Goal: Find contact information: Find contact information

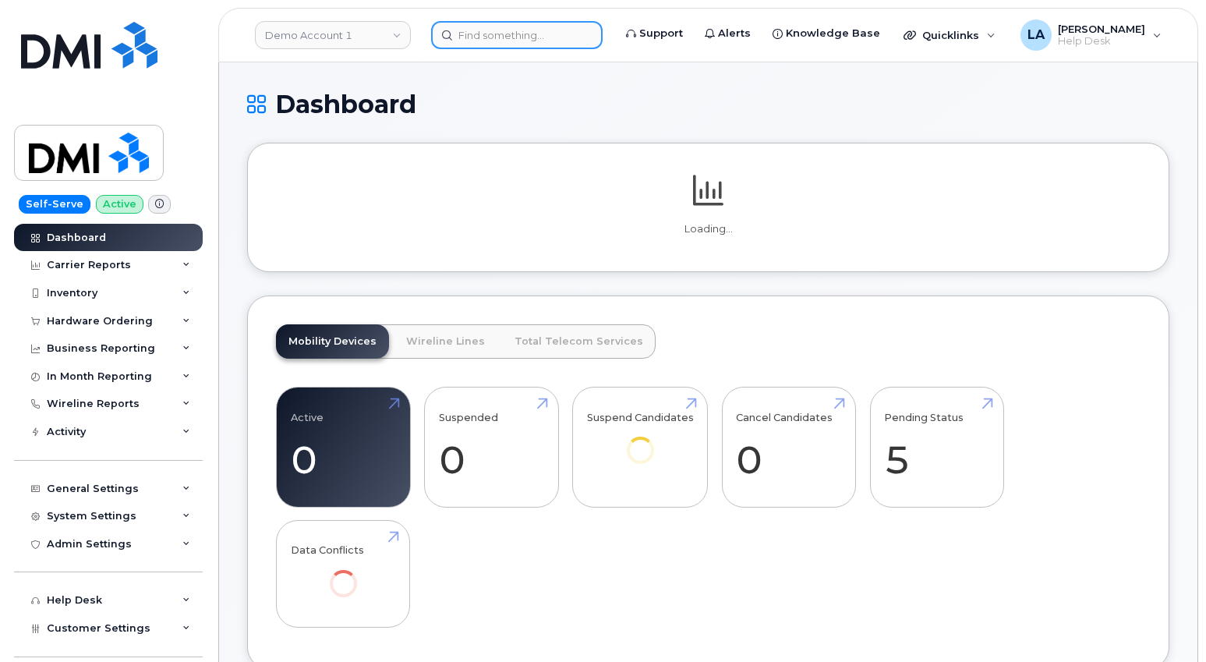
click at [532, 25] on input at bounding box center [516, 35] width 171 height 28
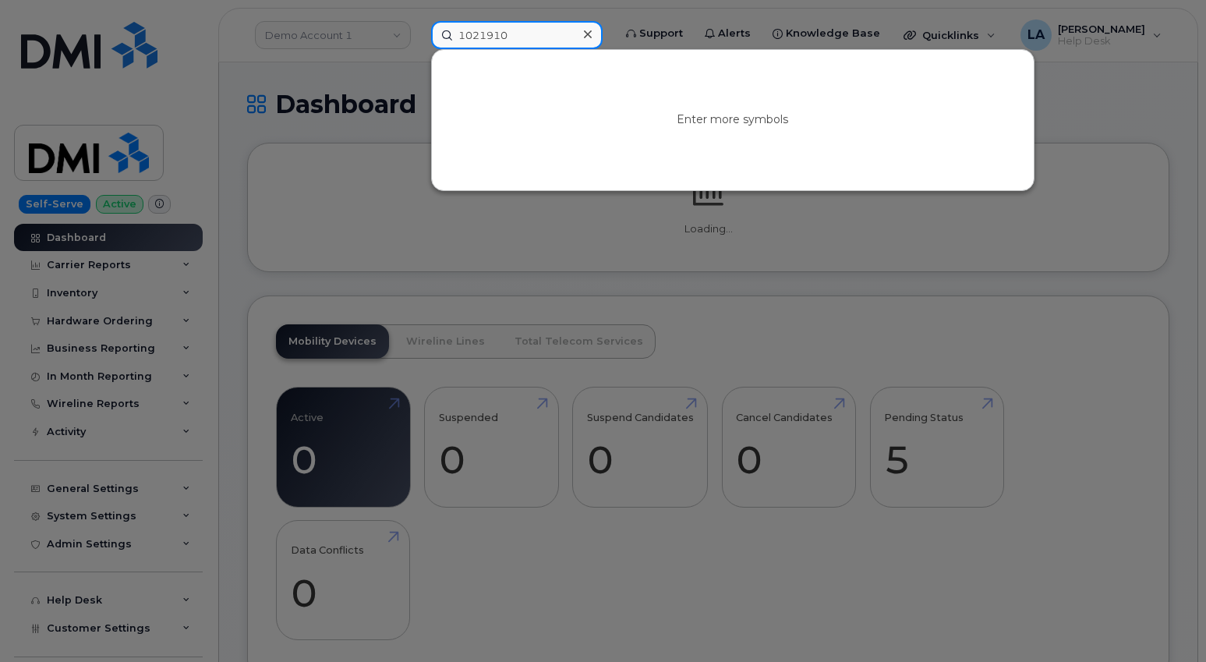
type input "1021910"
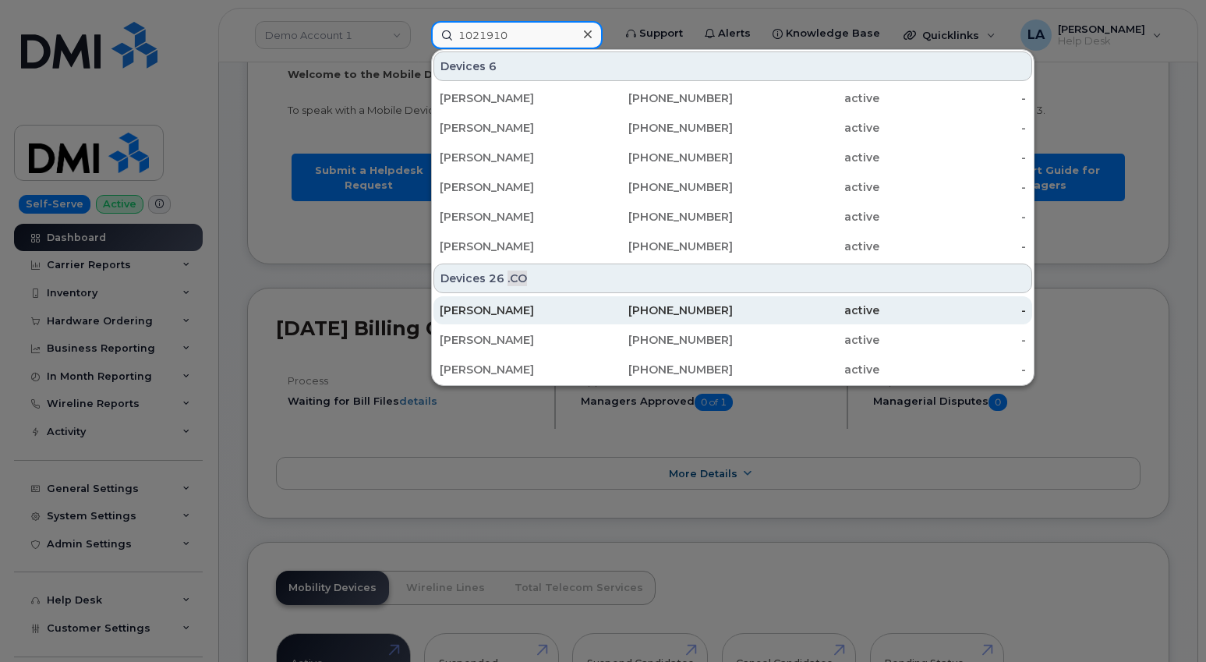
scroll to position [130, 0]
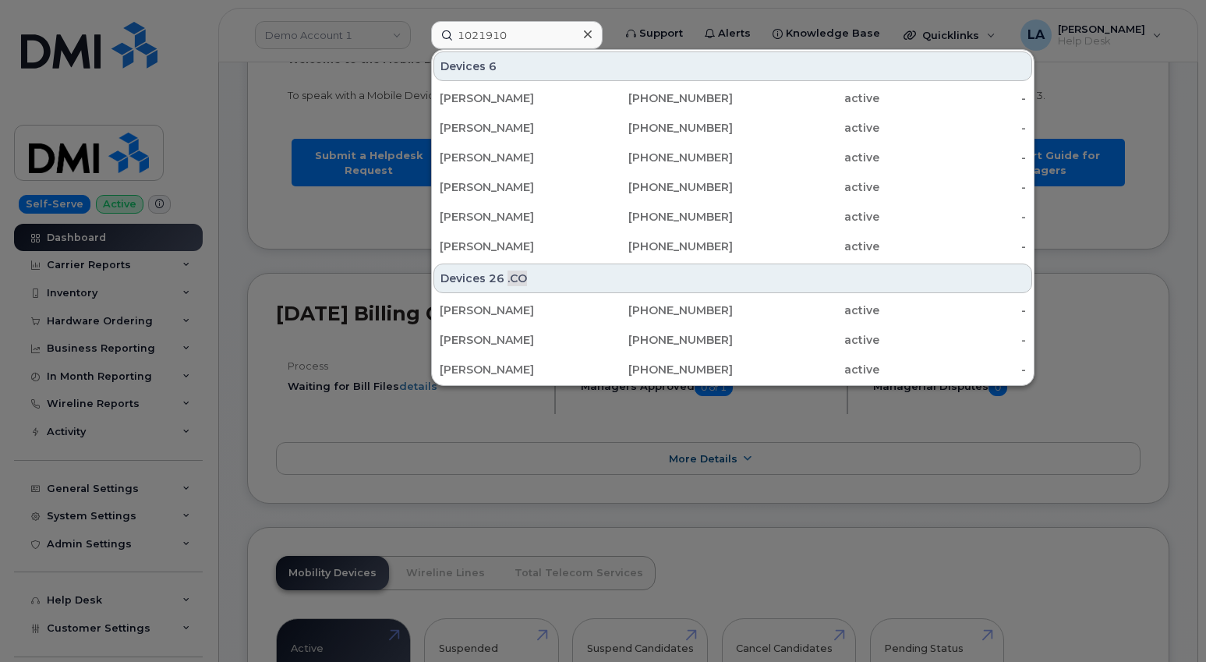
click at [1118, 583] on div at bounding box center [603, 331] width 1206 height 662
drag, startPoint x: 531, startPoint y: 43, endPoint x: 217, endPoint y: 76, distance: 315.0
click at [419, 37] on div "1021910 Devices 6 [PERSON_NAME] [PHONE_NUMBER] active - [PERSON_NAME] [PHONE_NU…" at bounding box center [517, 35] width 196 height 28
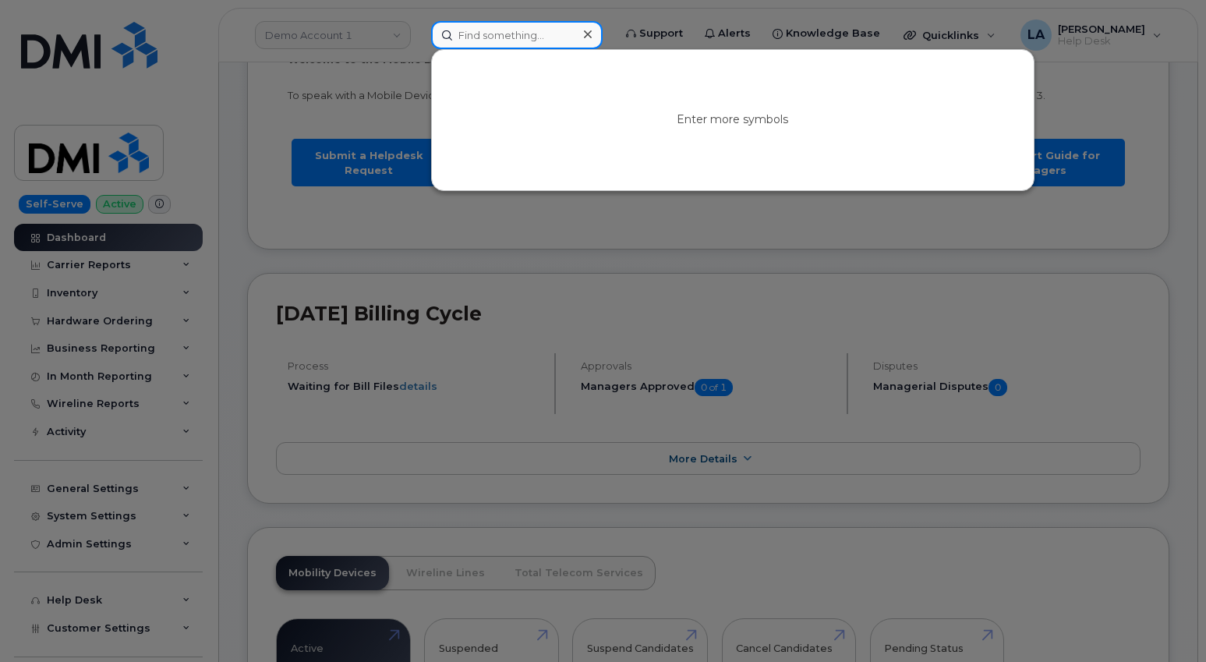
click at [514, 30] on input at bounding box center [516, 35] width 171 height 28
paste input "[PHONE_NUMBER]"
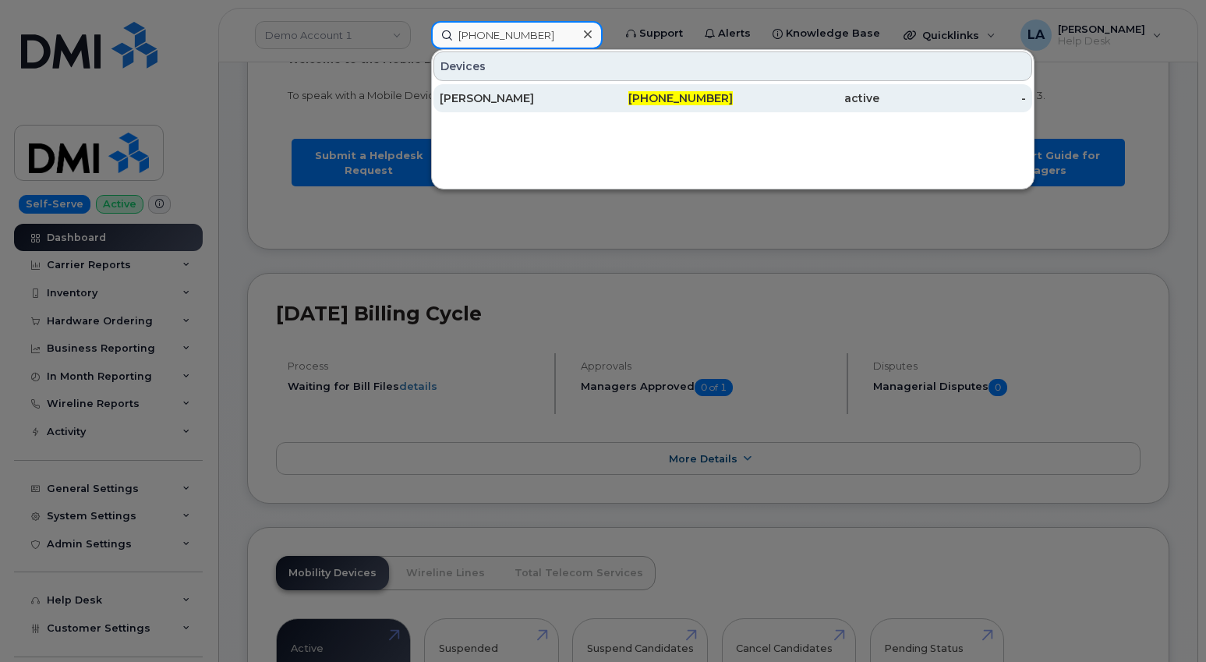
type input "[PHONE_NUMBER]"
click at [515, 98] on div "[PERSON_NAME]" at bounding box center [513, 98] width 147 height 16
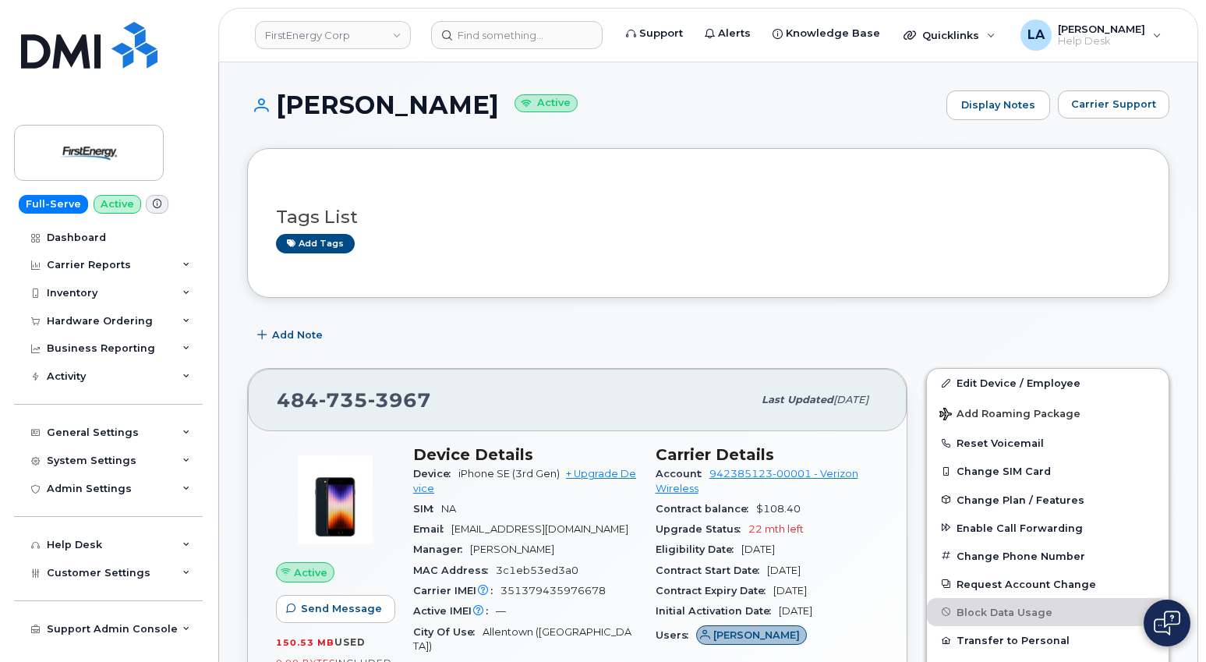
drag, startPoint x: 1092, startPoint y: 301, endPoint x: 1160, endPoint y: 366, distance: 93.7
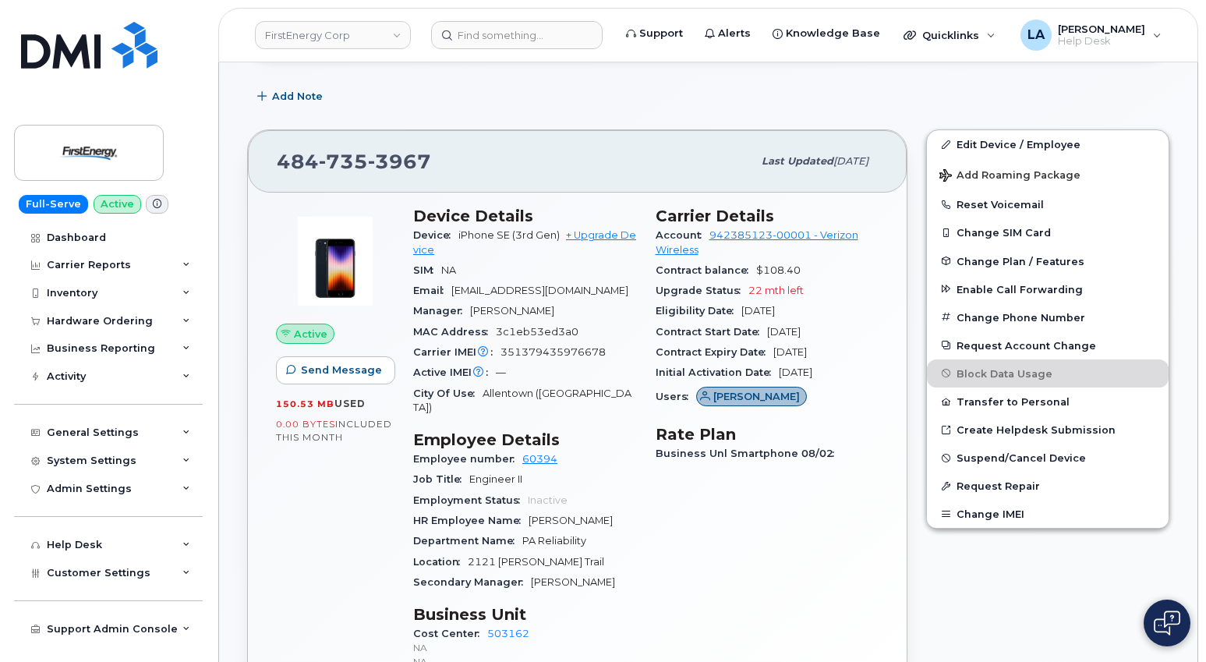
scroll to position [317, 0]
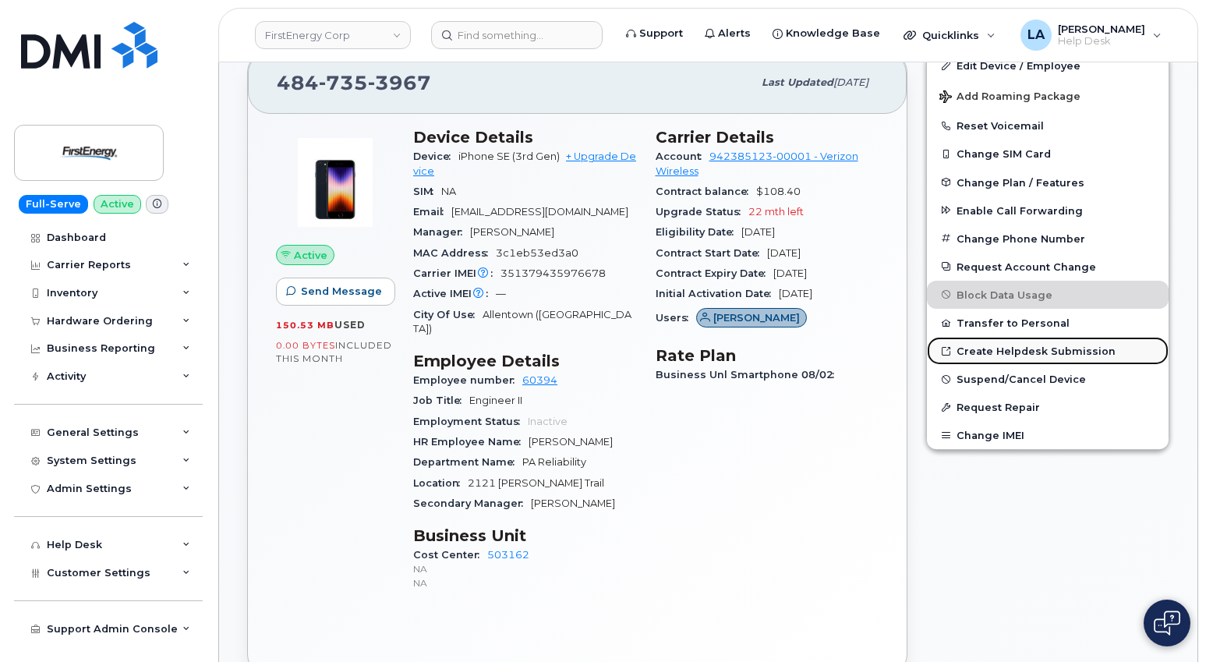
click at [999, 354] on link "Create Helpdesk Submission" at bounding box center [1048, 351] width 242 height 28
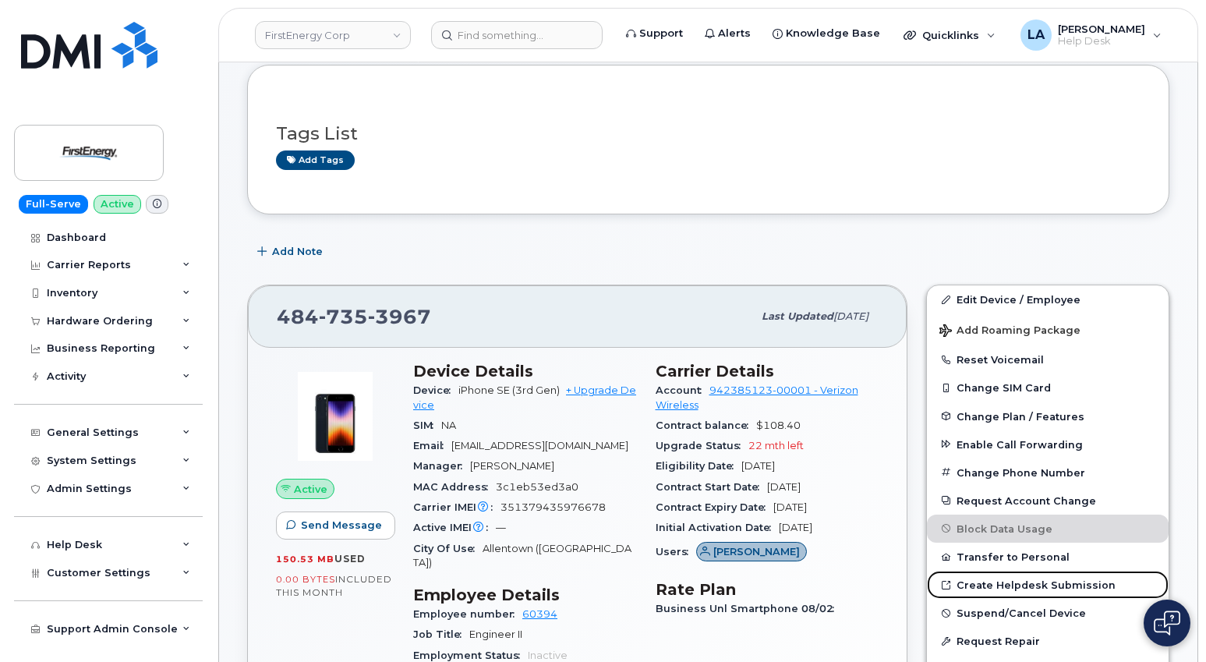
scroll to position [0, 0]
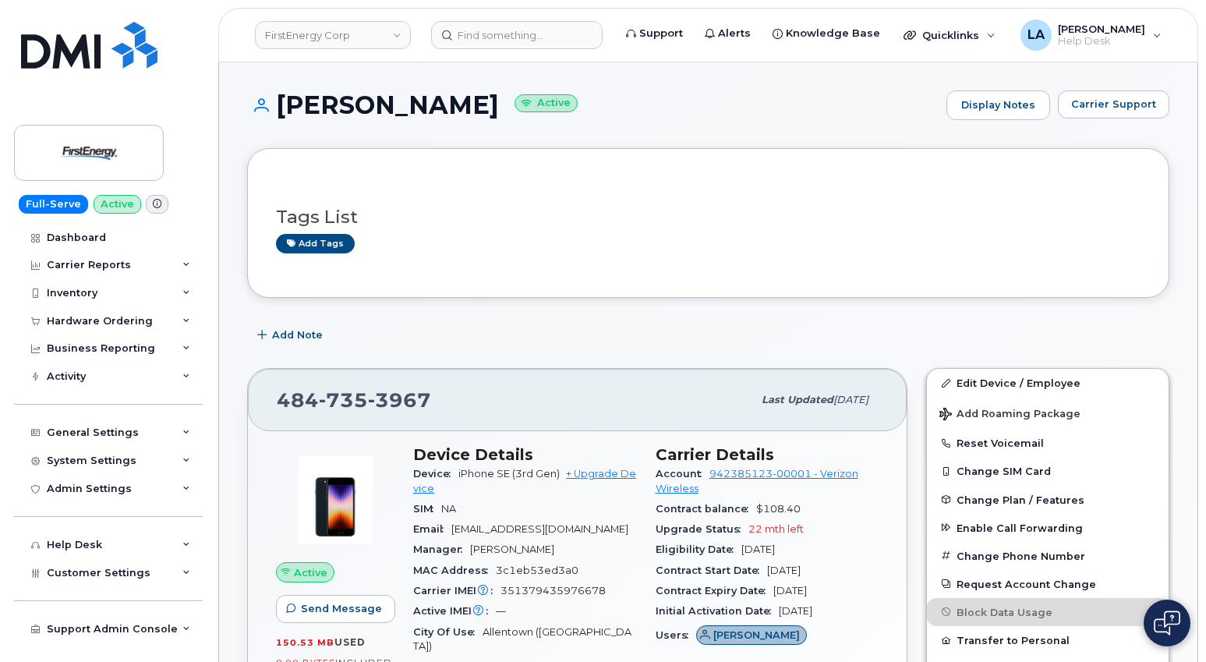
click at [352, 98] on h1 "Michael Mahfoud Active" at bounding box center [592, 104] width 691 height 27
copy h1 "Michael"
click at [475, 111] on h1 "Michael Mahfoud Active" at bounding box center [592, 104] width 691 height 27
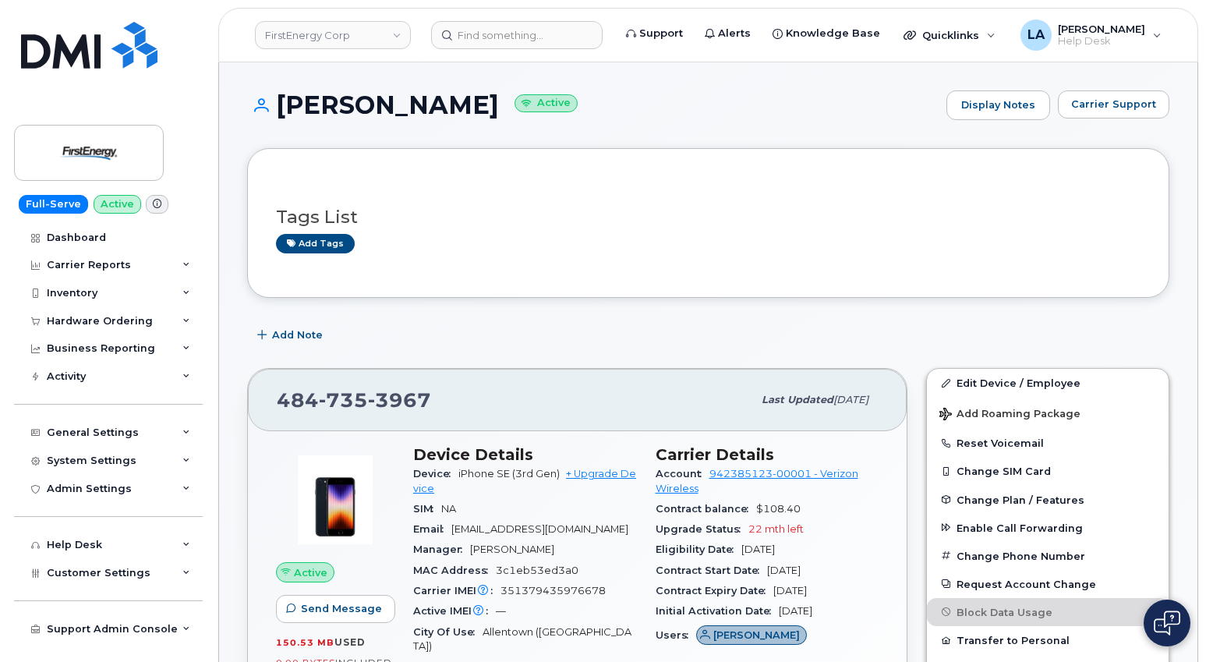
copy h1 "Mahfoud"
click at [543, 534] on span "mmahfoud@firstenergycorp.com" at bounding box center [539, 529] width 177 height 12
click at [542, 531] on span "mmahfoud@firstenergycorp.com" at bounding box center [539, 529] width 177 height 12
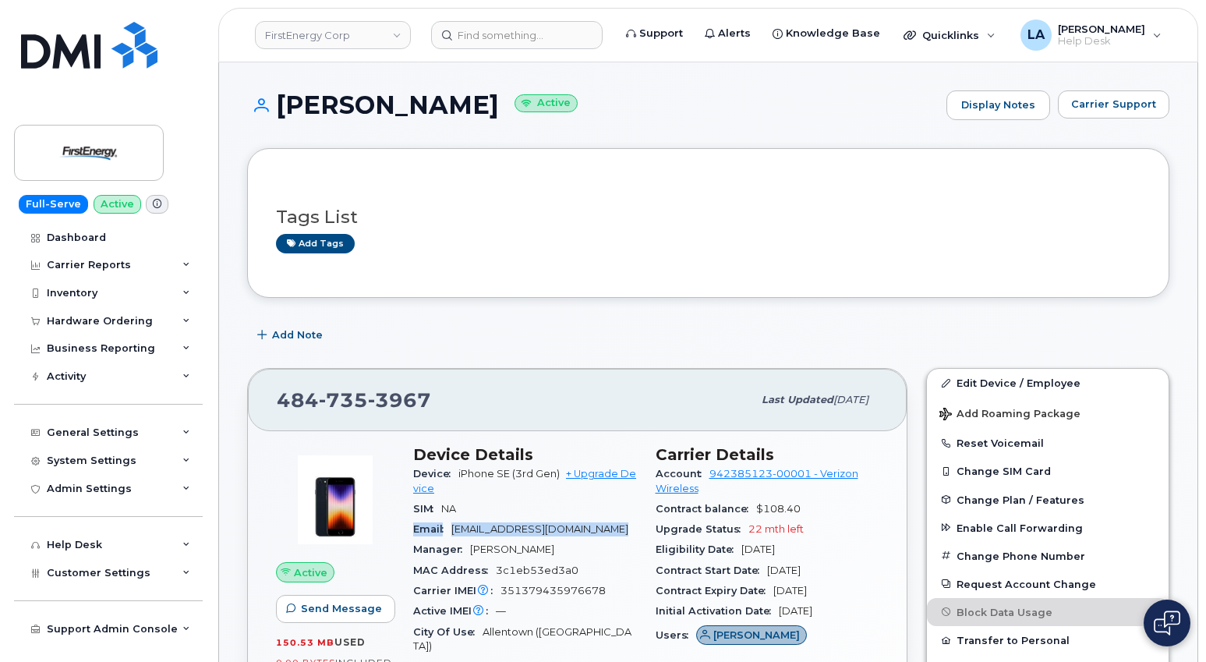
click at [542, 531] on span "mmahfoud@firstenergycorp.com" at bounding box center [539, 529] width 177 height 12
drag, startPoint x: 542, startPoint y: 531, endPoint x: 604, endPoint y: 528, distance: 61.6
click at [584, 528] on span "mmahfoud@firstenergycorp.com" at bounding box center [539, 529] width 177 height 12
click at [633, 525] on div "Email mmahfoud@firstenergycorp.com" at bounding box center [525, 529] width 224 height 20
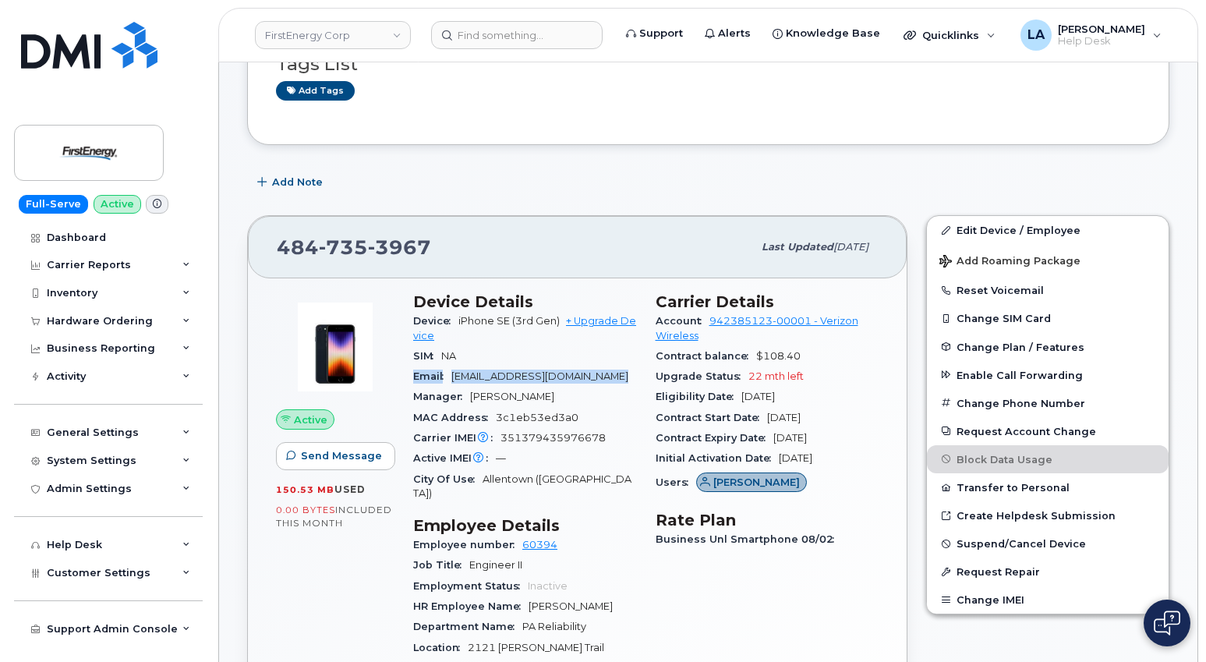
scroll to position [156, 0]
